Goal: Feedback & Contribution: Submit feedback/report problem

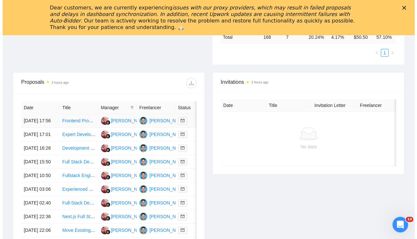
scroll to position [226, 0]
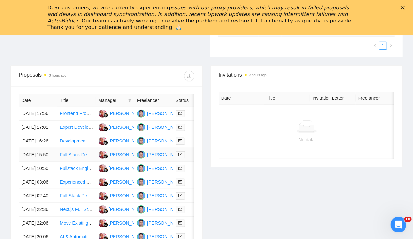
click at [42, 162] on td "[DATE] 15:50" at bounding box center [38, 155] width 38 height 14
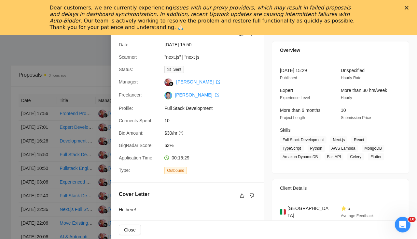
click at [408, 5] on div "Dear customers, we are currently experiencing issues with our proxy providers, …" at bounding box center [208, 18] width 417 height 30
click at [407, 8] on icon "Close" at bounding box center [407, 8] width 4 height 4
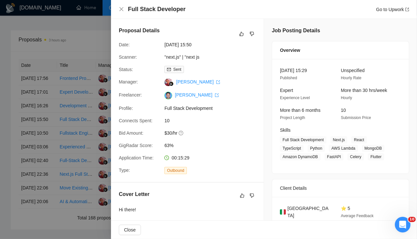
scroll to position [0, 0]
click at [32, 155] on div at bounding box center [208, 119] width 417 height 239
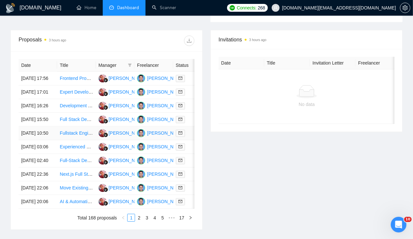
click at [33, 140] on td "[DATE] 10:50" at bounding box center [38, 133] width 38 height 14
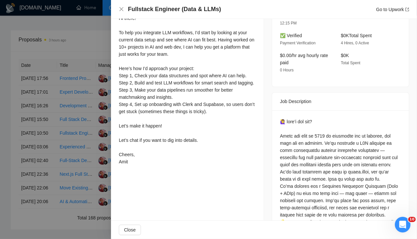
scroll to position [212, 0]
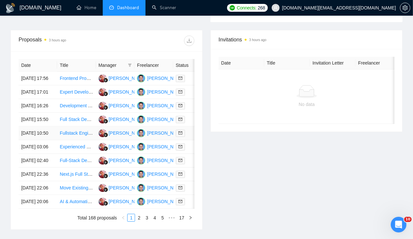
click at [32, 140] on td "[DATE] 10:50" at bounding box center [38, 133] width 38 height 14
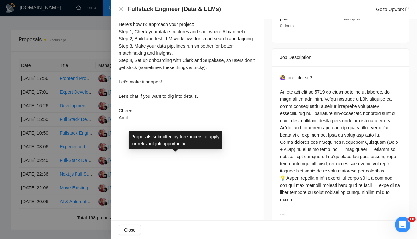
scroll to position [252, 0]
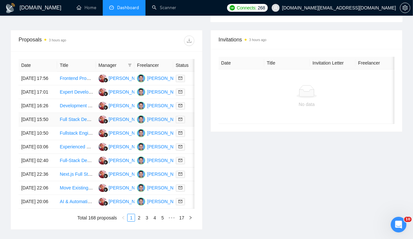
click at [35, 126] on td "28 Aug, 2025 15:50" at bounding box center [38, 120] width 38 height 14
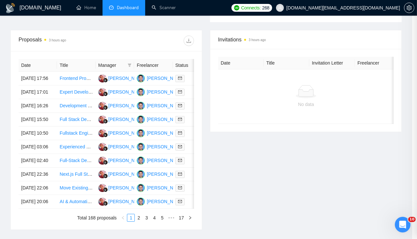
scroll to position [105, 0]
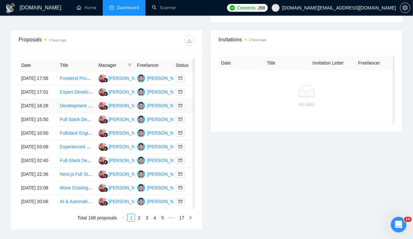
click at [37, 112] on td "28 Aug, 2025 16:26" at bounding box center [38, 106] width 38 height 14
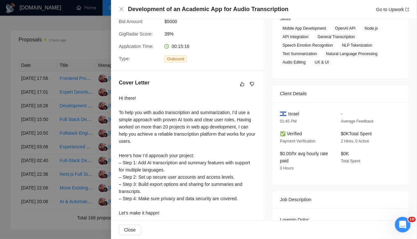
scroll to position [111, 0]
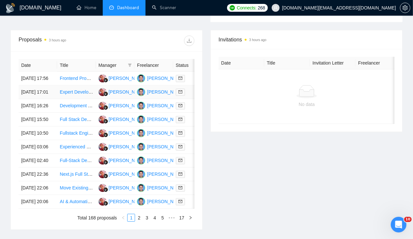
click at [57, 91] on td "28 Aug, 2025 17:01" at bounding box center [38, 92] width 38 height 14
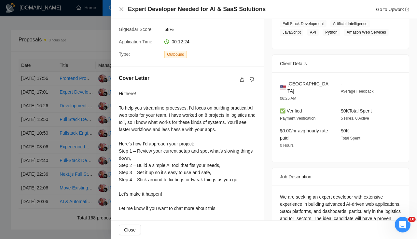
scroll to position [89, 0]
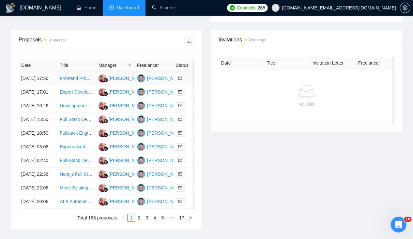
click at [46, 78] on td "28 Aug, 2025 17:56" at bounding box center [38, 79] width 38 height 14
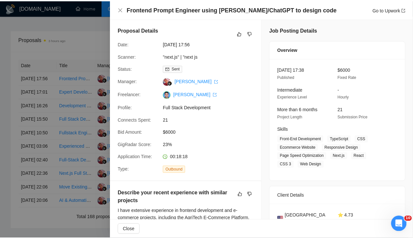
scroll to position [0, 0]
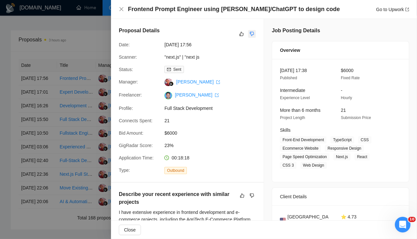
click at [250, 33] on icon "dislike" at bounding box center [252, 33] width 5 height 5
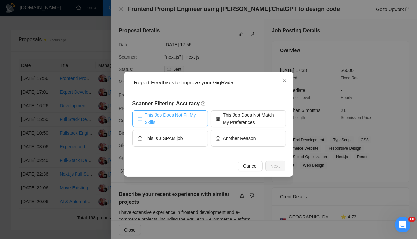
drag, startPoint x: 189, startPoint y: 120, endPoint x: 205, endPoint y: 155, distance: 39.1
click at [205, 155] on div "Scanner Filtering Accuracy This Job Does Not Fit My Skills This Job Does Not Ma…" at bounding box center [208, 124] width 165 height 65
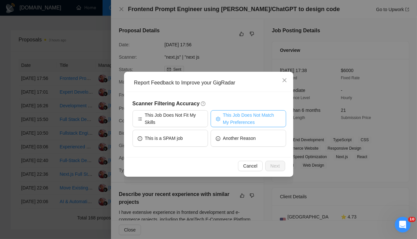
click at [231, 115] on span "This Job Does Not Match My Preferences" at bounding box center [252, 118] width 58 height 14
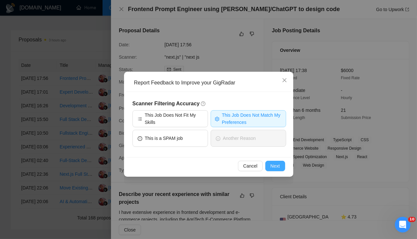
click at [279, 168] on span "Next" at bounding box center [275, 165] width 9 height 7
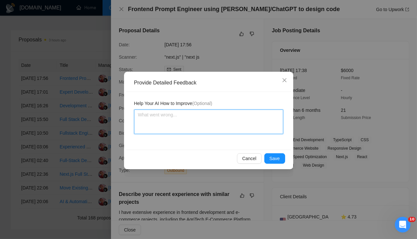
click at [186, 119] on textarea at bounding box center [208, 121] width 149 height 24
type textarea "t"
type textarea "th"
type textarea "thi"
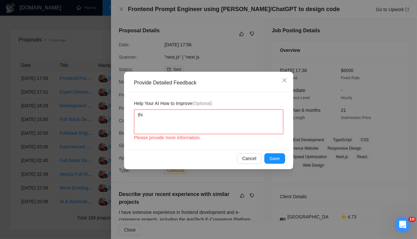
type textarea "this"
type textarea "this p"
type textarea "this pr"
type textarea "this pro"
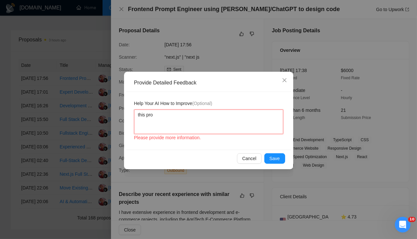
type textarea "this prof"
type textarea "this profi"
type textarea "this profil"
type textarea "this profile"
type textarea "this profile h"
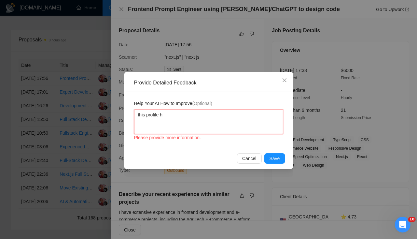
type textarea "this profile ha"
type textarea "this profile has"
type textarea "this profile has t"
type textarea "this profile has to"
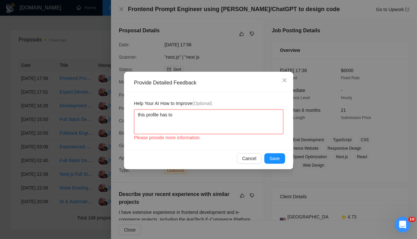
type textarea "this profile has to"
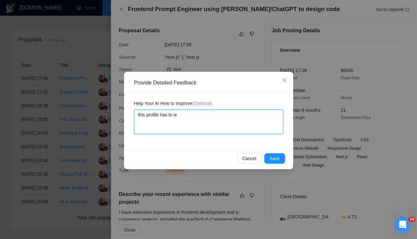
type textarea "this profile has to wo"
type textarea "this profile has to wor"
type textarea "this profile has to work"
type textarea "this profile has to work f"
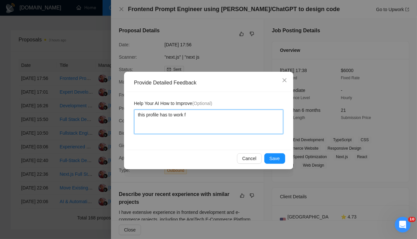
type textarea "this profile has to work fu"
type textarea "this profile has to work ful"
type textarea "this profile has to work full"
type textarea "this profile has to work full t"
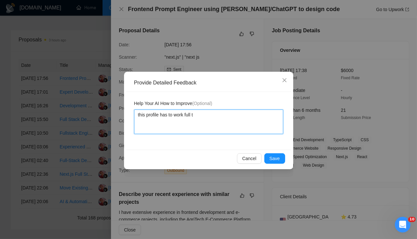
type textarea "this profile has to work full ti"
type textarea "this profile has to work full tim"
type textarea "this profile has to work full time"
type textarea "this profile has to work full time at"
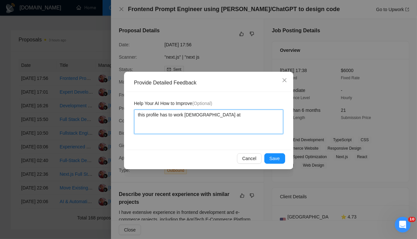
type textarea "this profile has to work full time at"
type textarea "this profile has to work full time at U"
type textarea "this profile has to work full time at US"
type textarea "this profile has to work full time at US h"
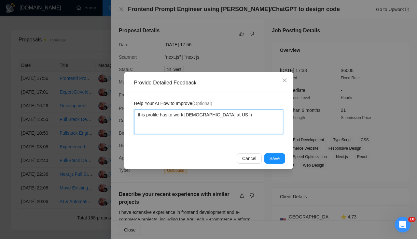
type textarea "this profile has to work full time at US ho"
type textarea "this profile has to work full time at US hou"
type textarea "this profile has to work full time at US hour"
type textarea "this profile has to work full time at US hours"
type textarea "this profile has to work full time at US hours b"
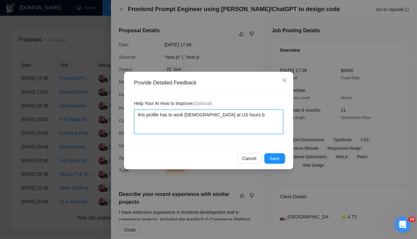
type textarea "this profile has to work full time at US hours bu"
type textarea "this profile has to work full time at US hours but"
type textarea "this profile has to work full time at US hours but w"
type textarea "this profile has to work full time at US hours but we"
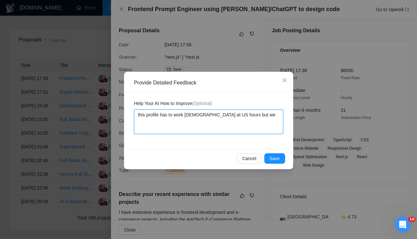
type textarea "this profile has to work full time at US hours but we a"
type textarea "this profile has to work full time at US hours but we ac"
type textarea "this profile has to work full time at US hours but we a"
type textarea "this profile has to work full time at US hours but we"
type textarea "this profile has to work full time at US hours but we c"
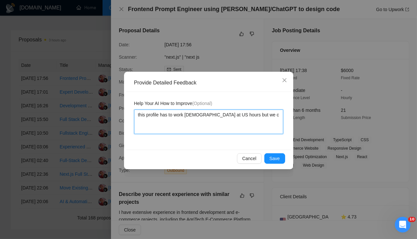
type textarea "this profile has to work full time at US hours but we ca"
type textarea "this profile has to work full time at US hours but we can"
type textarea "this profile has to work full time at US hours but we can o"
type textarea "this profile has to work full time at US hours but we can on"
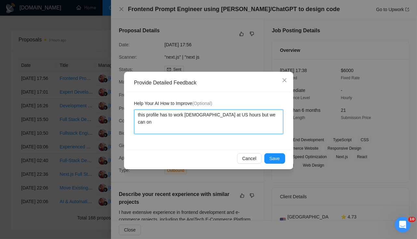
type textarea "this profile has to work full time at US hours but we can onl"
type textarea "this profile has to work full time at US hours but we can only"
type textarea "this profile has to work full time at US hours but we can only d"
type textarea "this profile has to work full time at US hours but we can only do"
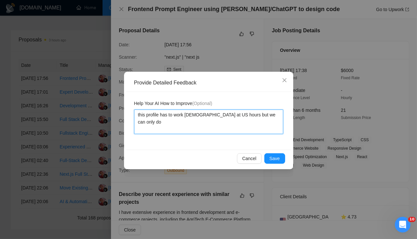
type textarea "this profile has to work full time at US hours but we can only do"
type textarea "this profile has to work full time at US hours but we can only do c"
type textarea "this profile has to work full time at US hours but we can only do co"
type textarea "this profile has to work full time at US hours but we can only do cou"
type textarea "this profile has to work full time at US hours but we can only do coup"
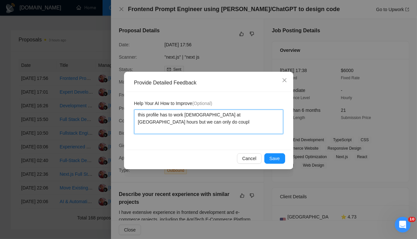
type textarea "this profile has to work full time at US hours but we can only do couple"
type textarea "this profile has to work full time at US hours but we can only do couple o"
type textarea "this profile has to work full time at US hours but we can only do couple of"
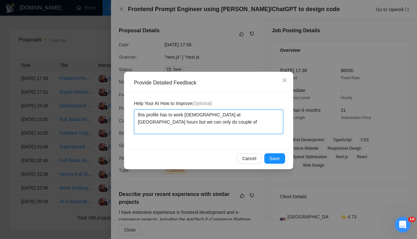
type textarea "this profile has to work full time at US hours but we can only do couple of h"
type textarea "this profile has to work full time at US hours but we can only do couple of ho"
type textarea "this profile has to work full time at US hours but we can only do couple of hou"
type textarea "this profile has to work full time at US hours but we can only do couple of hour"
type textarea "this profile has to work full time at US hours but we can only do couple of hou…"
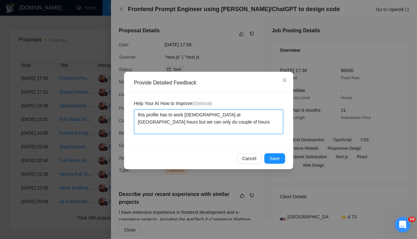
type textarea "this profile has to work full time at US hours but we can only do couple of hou…"
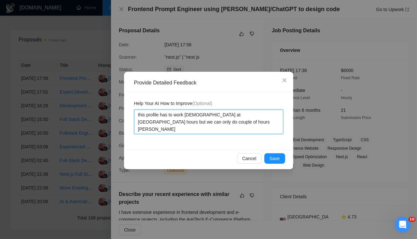
type textarea "this profile has to work full time at US hours but we can only do couple of hou…"
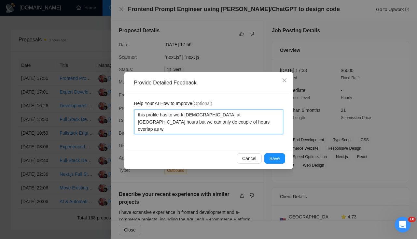
type textarea "this profile has to work full time at US hours but we can only do couple of hou…"
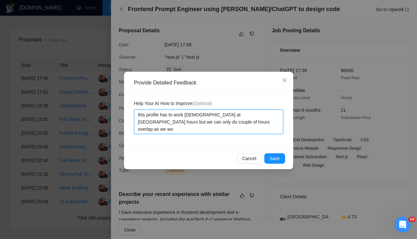
type textarea "this profile has to work full time at US hours but we can only do couple of hou…"
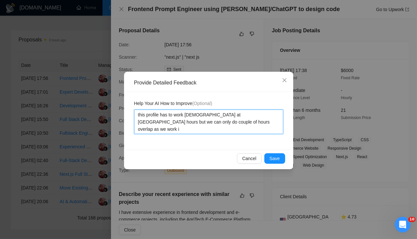
type textarea "this profile has to work full time at US hours but we can only do couple of hou…"
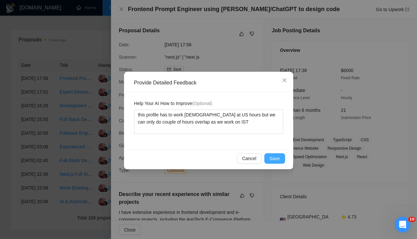
click at [276, 161] on span "Save" at bounding box center [275, 158] width 10 height 7
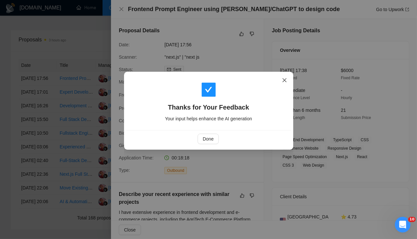
click at [286, 80] on icon "close" at bounding box center [284, 80] width 5 height 5
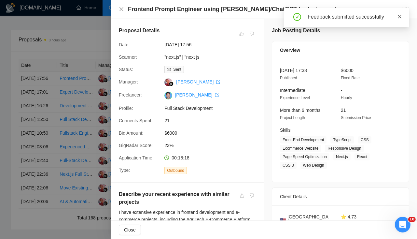
click at [401, 17] on icon "close" at bounding box center [400, 16] width 5 height 5
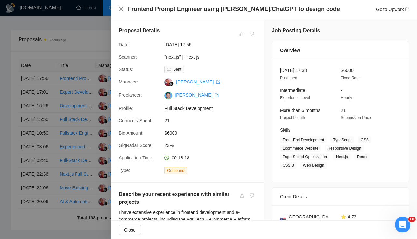
click at [123, 7] on icon "close" at bounding box center [121, 9] width 5 height 5
